Goal: Information Seeking & Learning: Learn about a topic

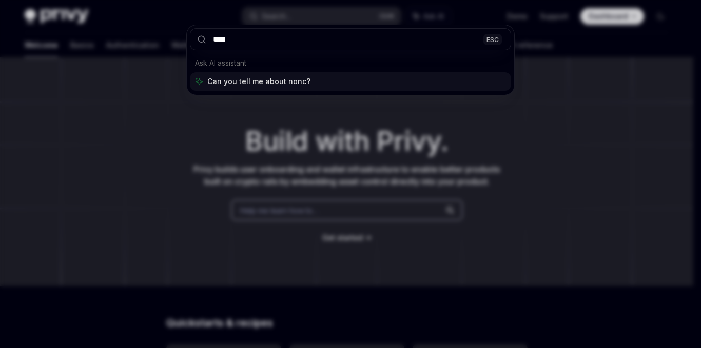
type input "*****"
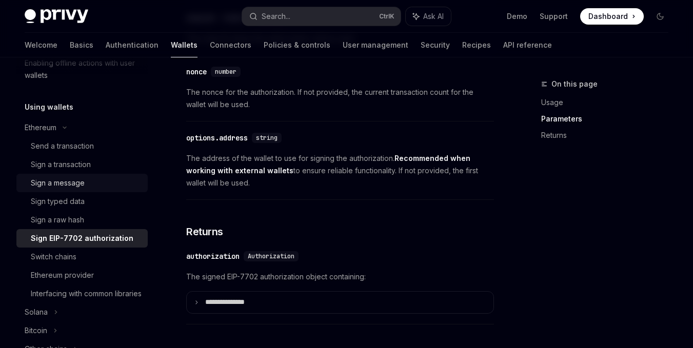
scroll to position [204, 0]
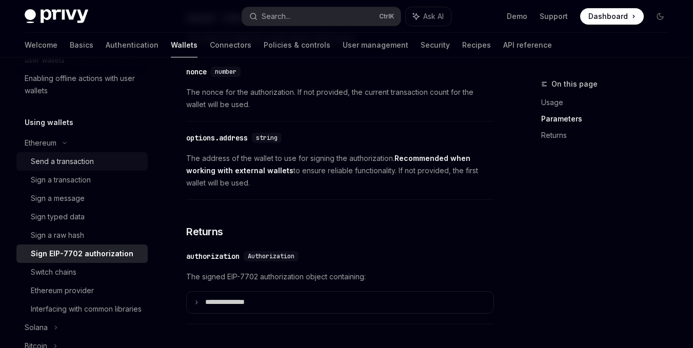
click at [95, 154] on link "Send a transaction" at bounding box center [81, 161] width 131 height 18
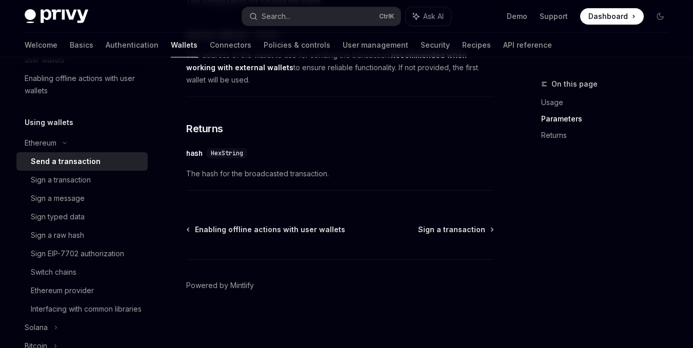
scroll to position [723, 0]
click at [94, 179] on div "Sign a transaction" at bounding box center [86, 180] width 111 height 12
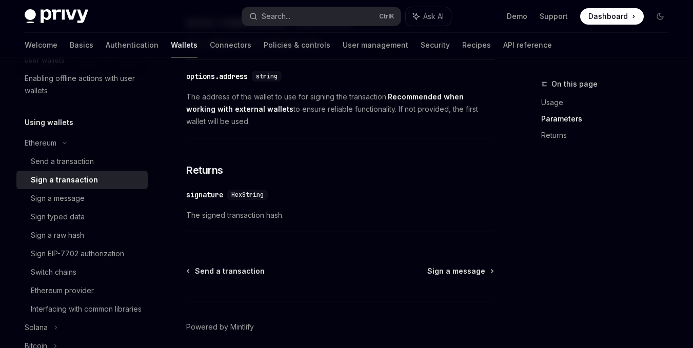
scroll to position [667, 0]
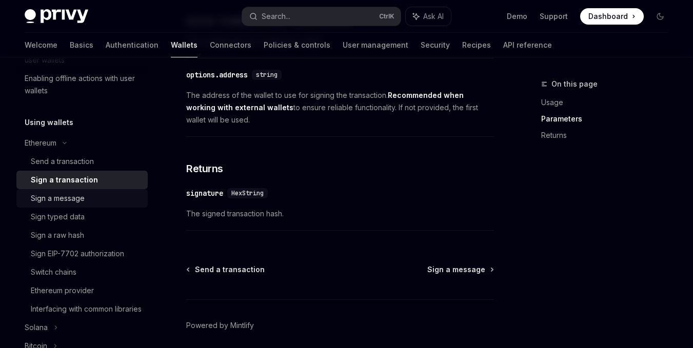
click at [90, 202] on div "Sign a message" at bounding box center [86, 198] width 111 height 12
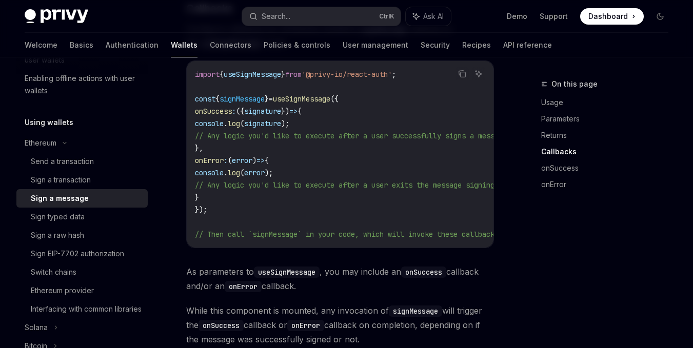
scroll to position [1077, 0]
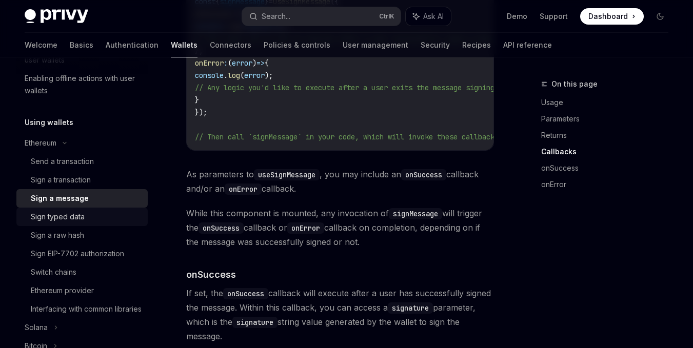
click at [68, 215] on div "Sign typed data" at bounding box center [58, 217] width 54 height 12
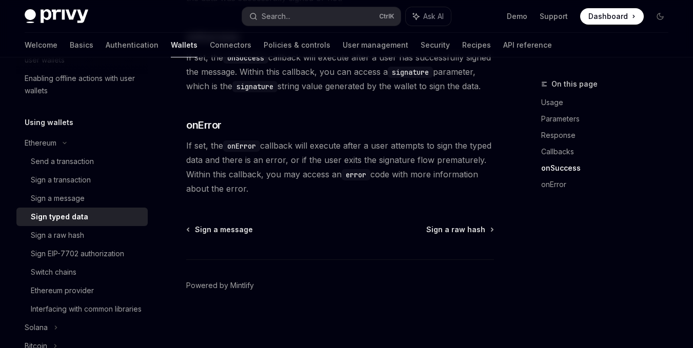
scroll to position [1218, 0]
click at [56, 233] on div "Sign a raw hash" at bounding box center [57, 235] width 53 height 12
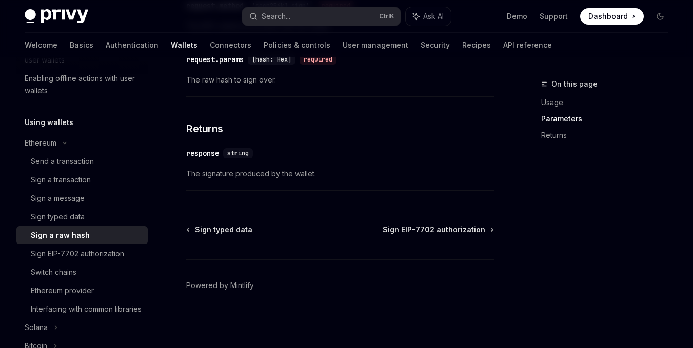
scroll to position [576, 0]
click at [59, 250] on div "Sign EIP-7702 authorization" at bounding box center [77, 254] width 93 height 12
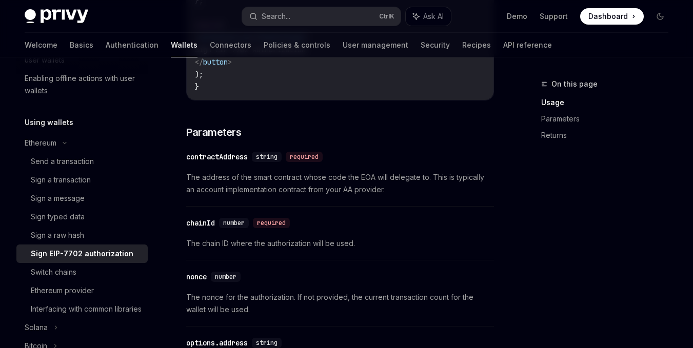
scroll to position [770, 0]
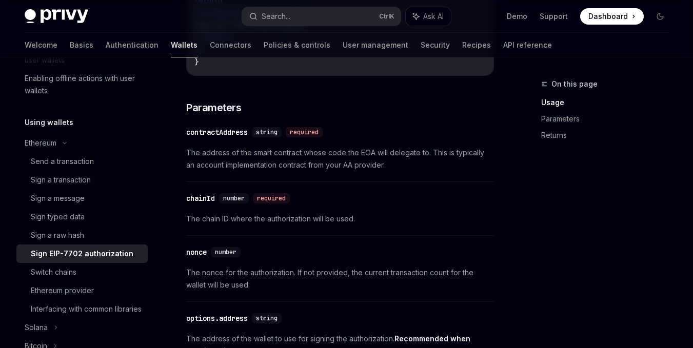
click at [198, 257] on div "nonce" at bounding box center [196, 252] width 21 height 10
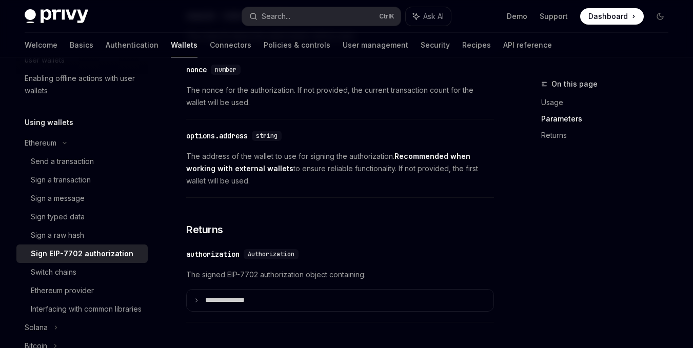
scroll to position [850, 0]
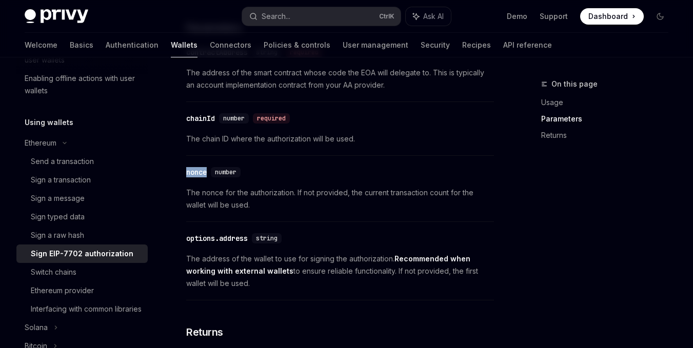
drag, startPoint x: 184, startPoint y: 175, endPoint x: 206, endPoint y: 177, distance: 22.7
click at [316, 183] on div "​ nonce number The nonce for the authorization. If not provided, the current tr…" at bounding box center [340, 191] width 308 height 61
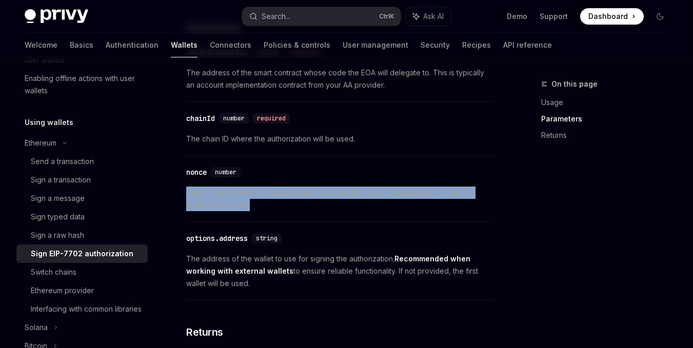
drag, startPoint x: 186, startPoint y: 198, endPoint x: 257, endPoint y: 204, distance: 70.6
click at [271, 211] on span "The nonce for the authorization. If not provided, the current transaction count…" at bounding box center [340, 199] width 308 height 25
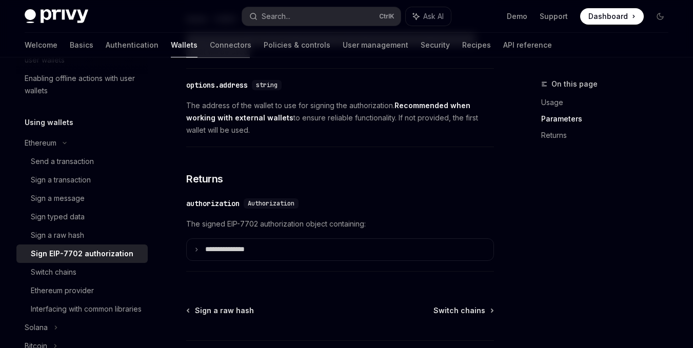
scroll to position [1004, 0]
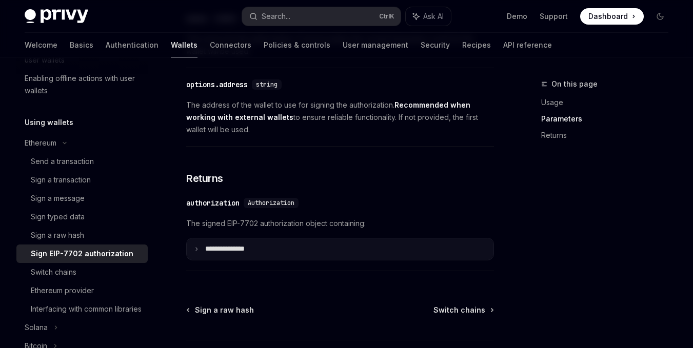
click at [190, 249] on summary "**********" at bounding box center [340, 250] width 307 height 22
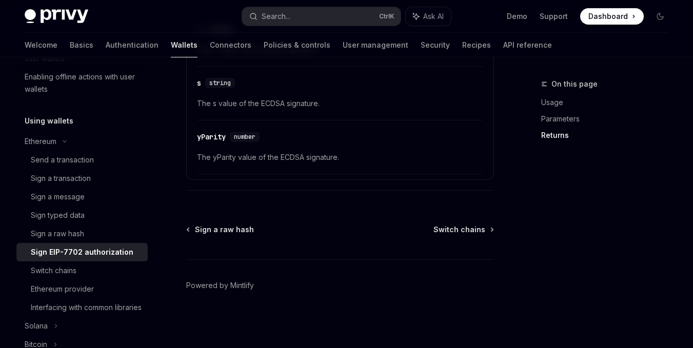
scroll to position [205, 0]
click at [70, 282] on link "Ethereum provider" at bounding box center [81, 290] width 131 height 18
type textarea "*"
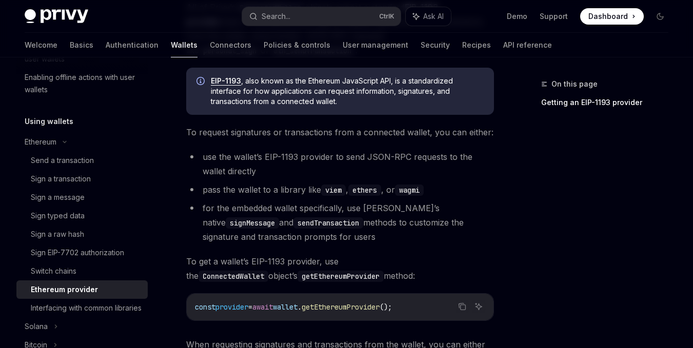
scroll to position [103, 0]
